Goal: Find specific page/section: Find specific page/section

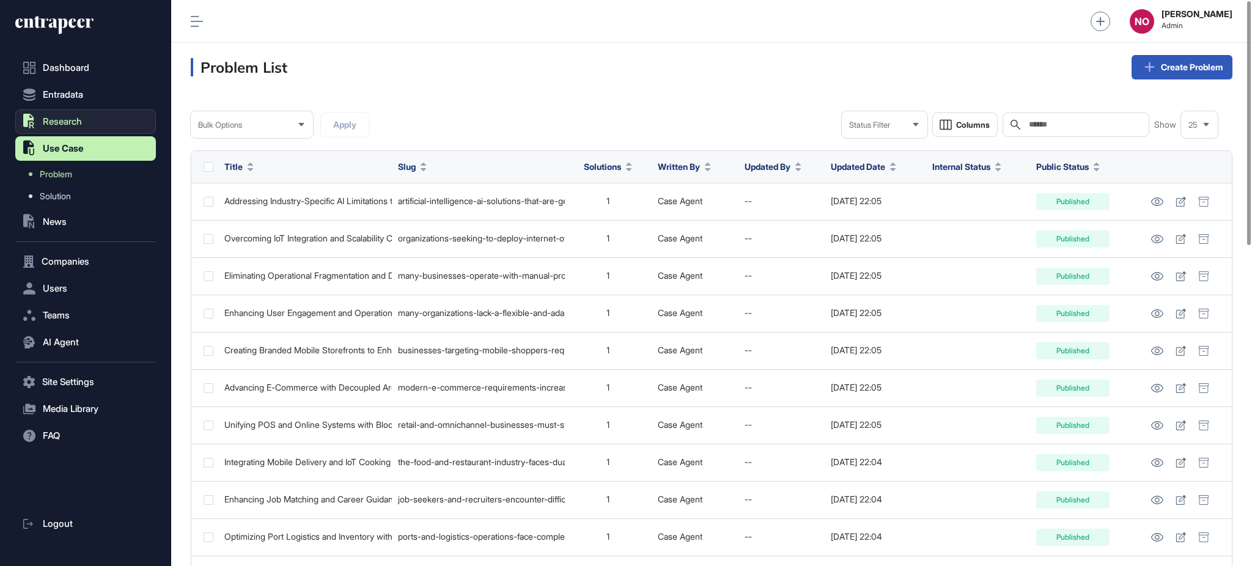
click at [73, 125] on span "Research" at bounding box center [62, 122] width 39 height 10
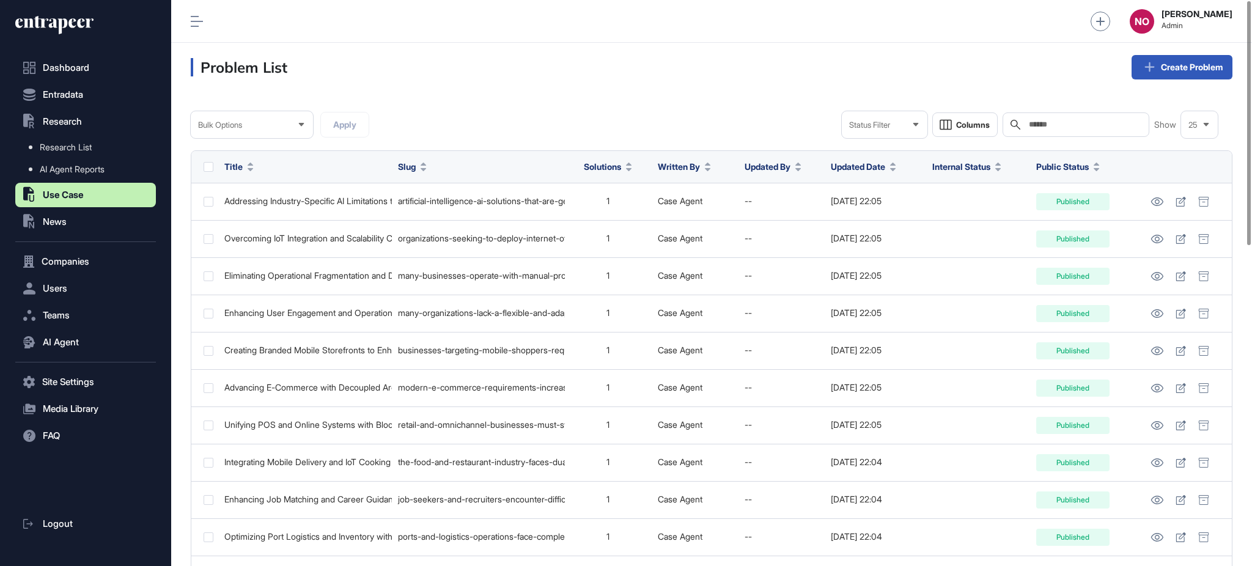
drag, startPoint x: 75, startPoint y: 164, endPoint x: 434, endPoint y: 172, distance: 358.9
click at [75, 165] on span "AI Agent Reports" at bounding box center [72, 169] width 65 height 10
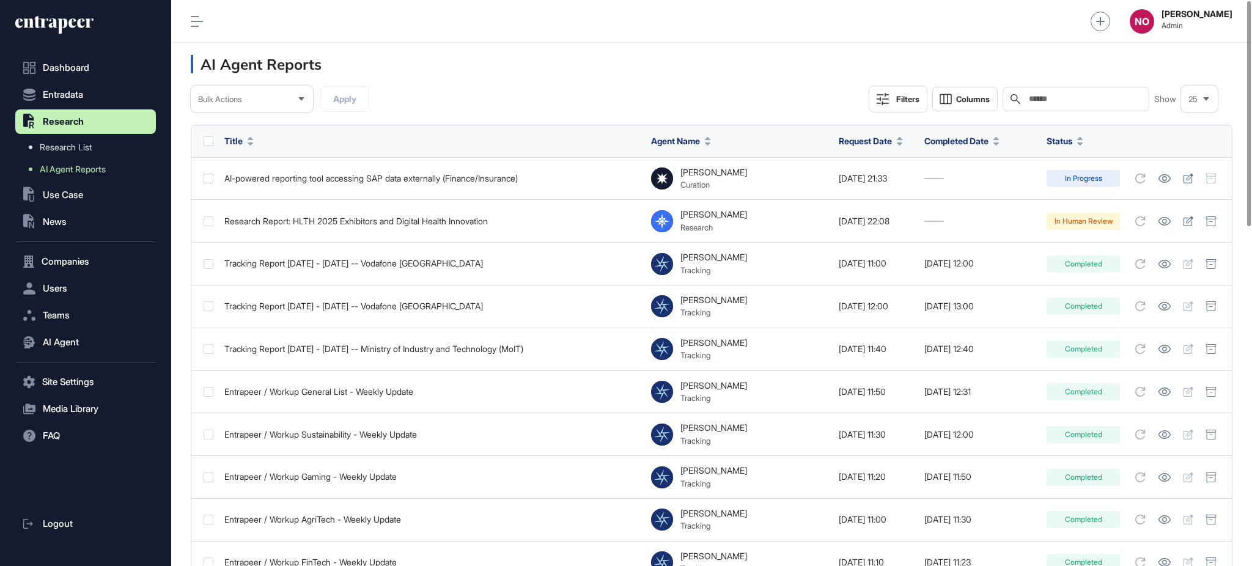
click at [916, 103] on div "Filters" at bounding box center [907, 99] width 23 height 10
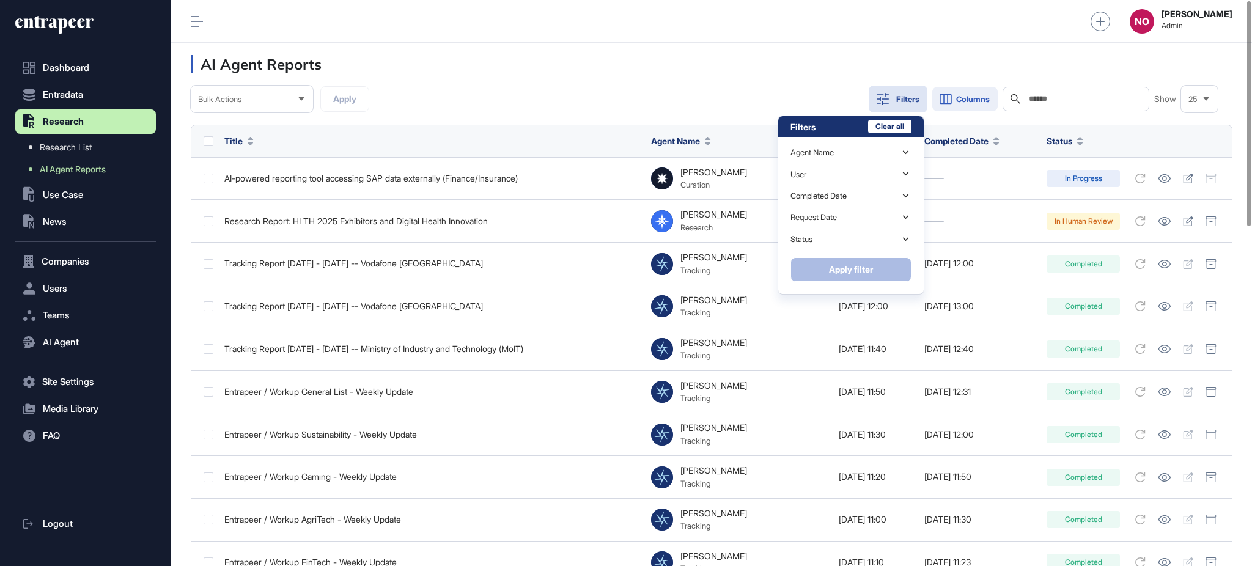
click at [971, 106] on button "Columns" at bounding box center [964, 99] width 65 height 24
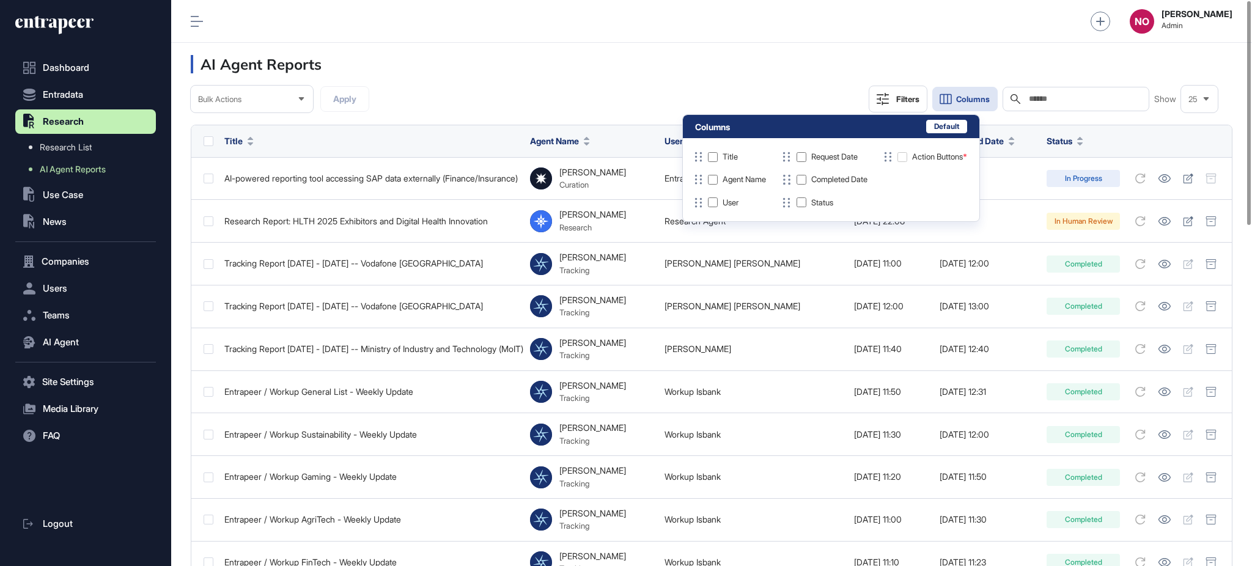
click at [542, 108] on div "Bulk Actions Apply Filters Columns Search Show 25" at bounding box center [712, 99] width 1042 height 27
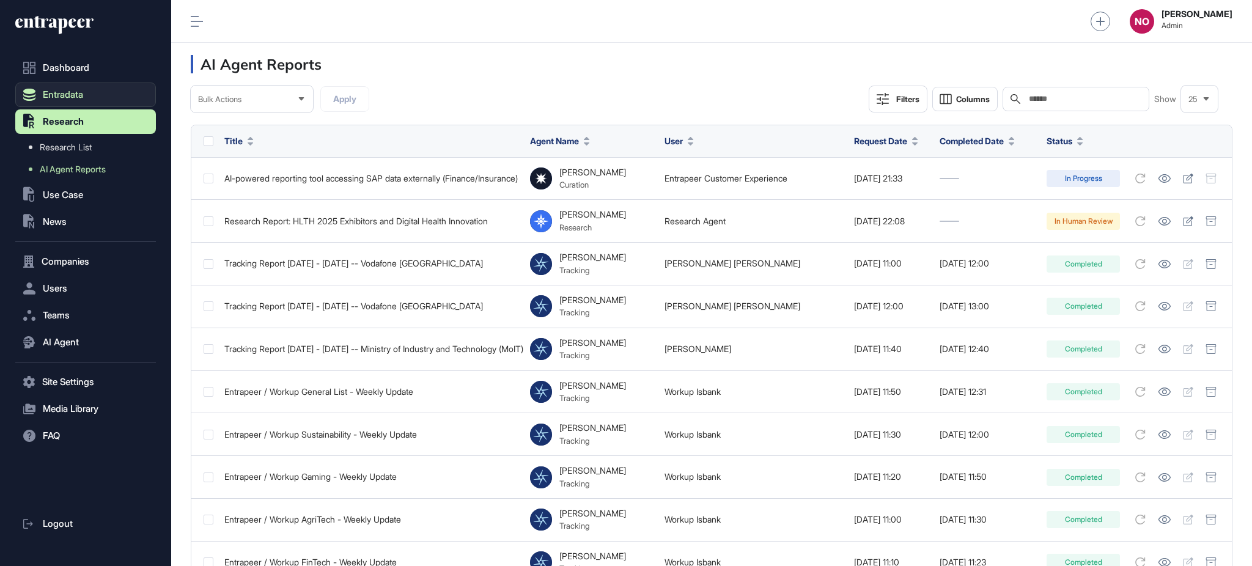
click at [64, 105] on button "Entradata" at bounding box center [85, 95] width 141 height 24
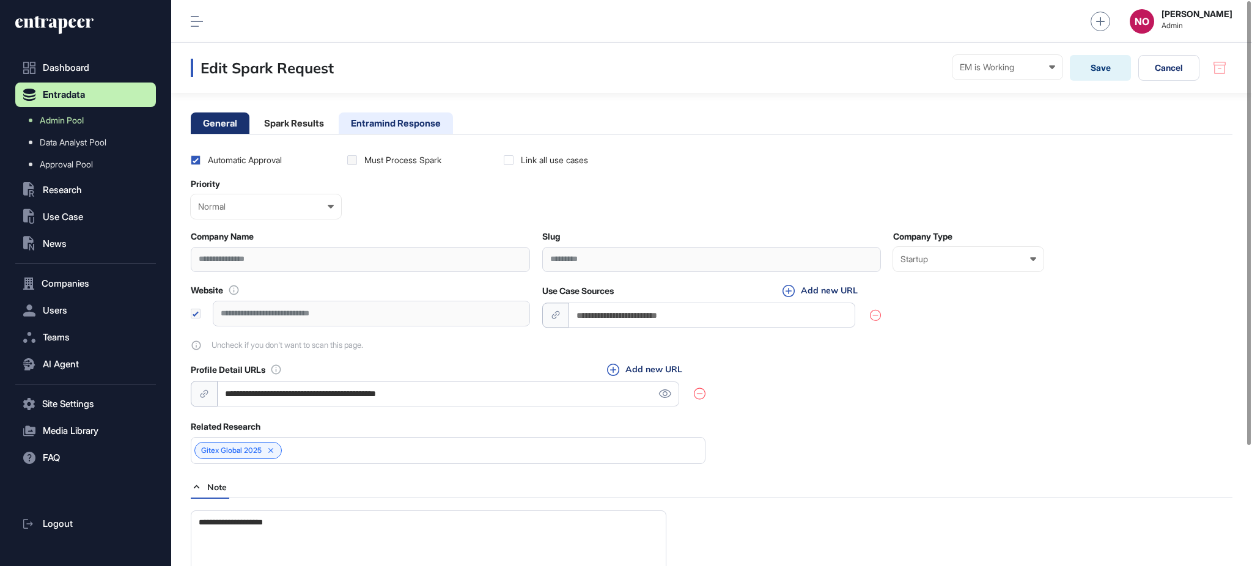
click at [352, 119] on li "Entramind Response" at bounding box center [396, 122] width 114 height 21
